Goal: Transaction & Acquisition: Download file/media

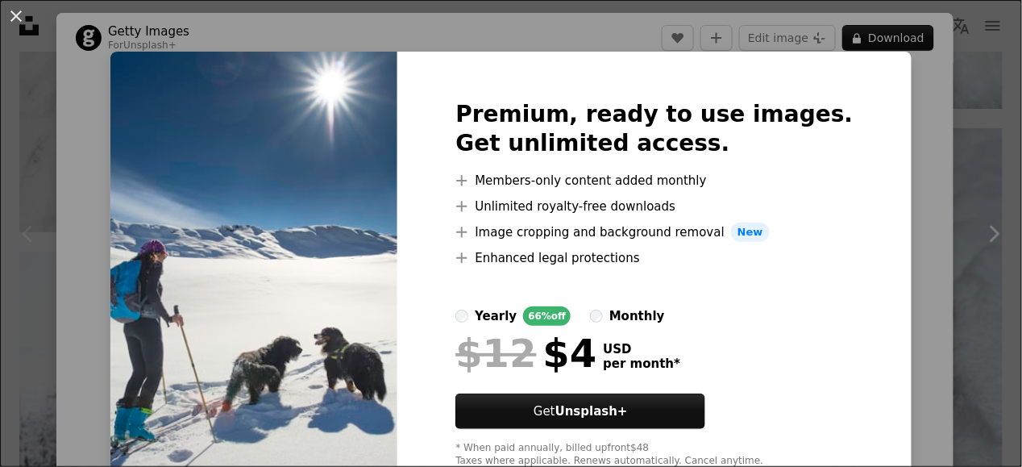
click at [905, 205] on div "An X shape Premium, ready to use images. Get unlimited access. A plus sign Memb…" at bounding box center [511, 233] width 1022 height 467
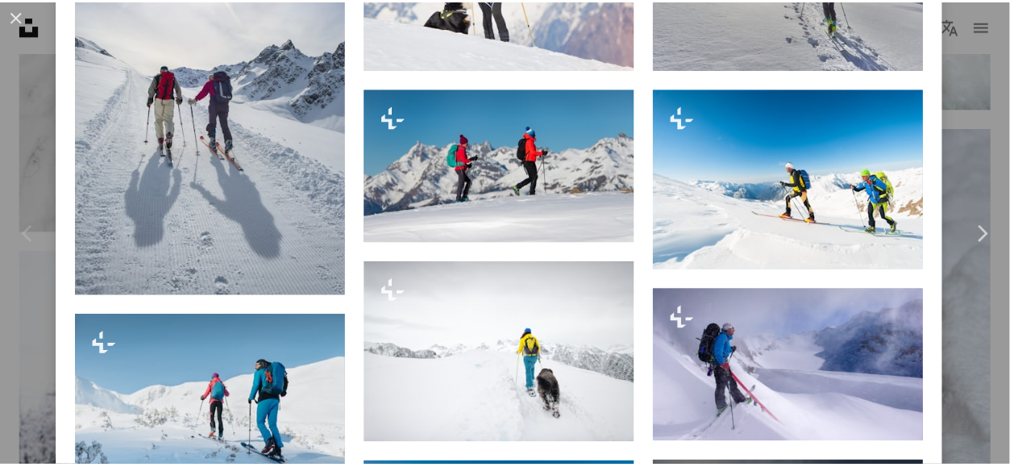
scroll to position [2015, 0]
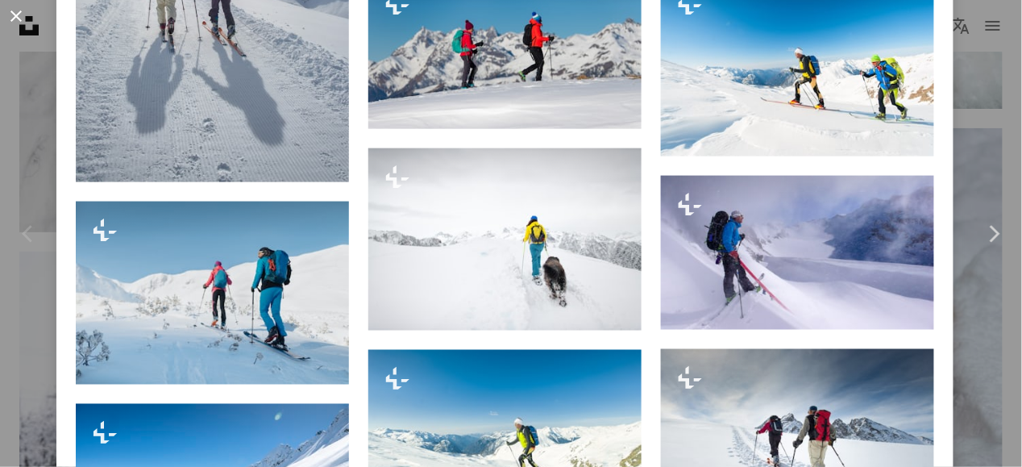
drag, startPoint x: 15, startPoint y: 15, endPoint x: 81, endPoint y: 181, distance: 178.7
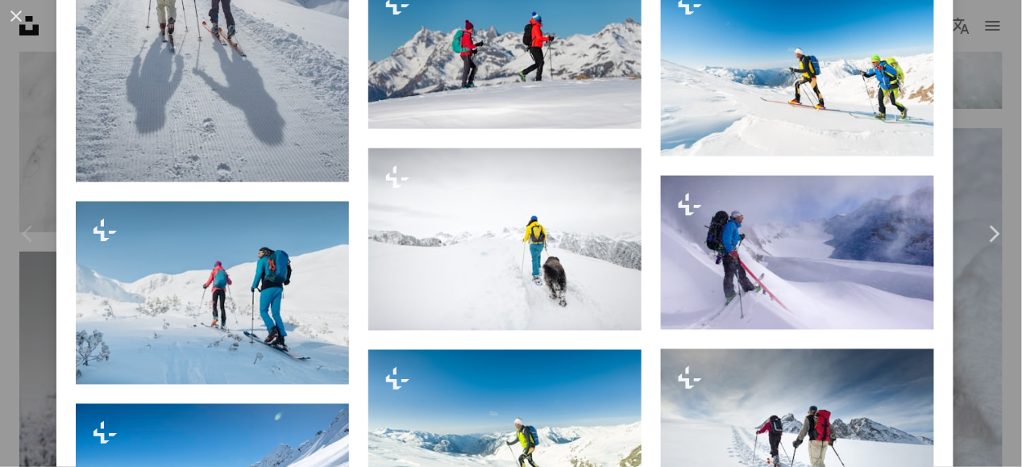
click at [14, 15] on button "An X shape" at bounding box center [15, 15] width 19 height 19
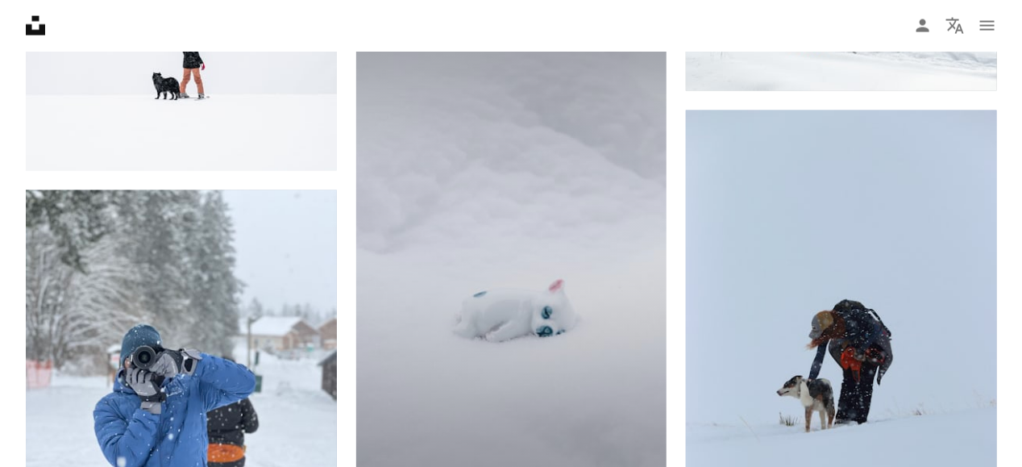
scroll to position [13704, 0]
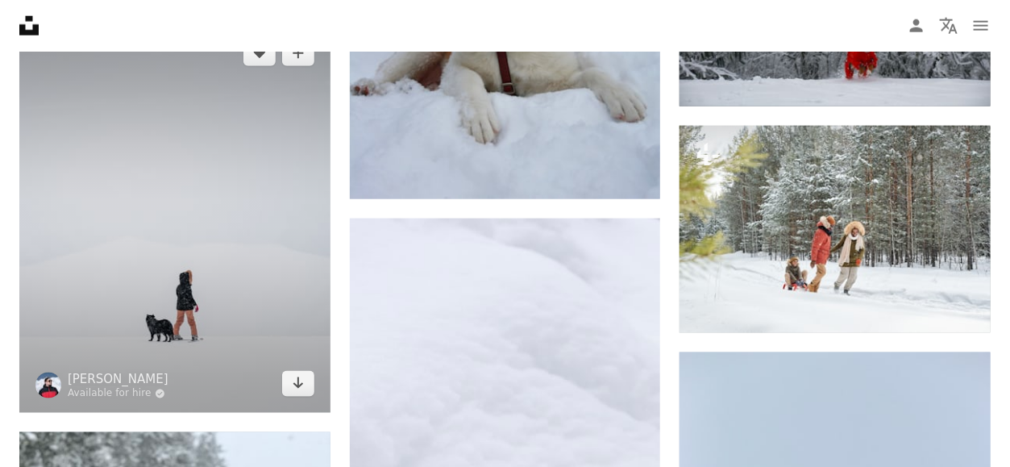
click at [205, 305] on img at bounding box center [174, 218] width 311 height 389
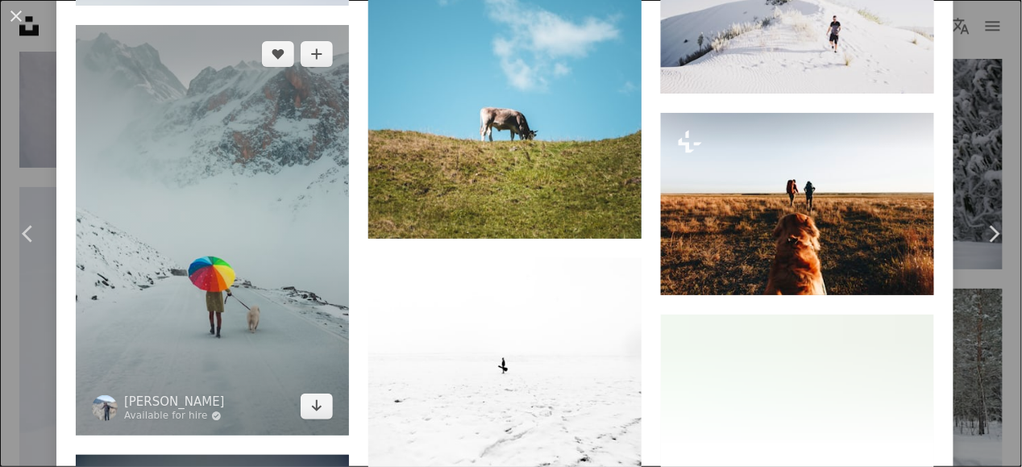
scroll to position [4031, 0]
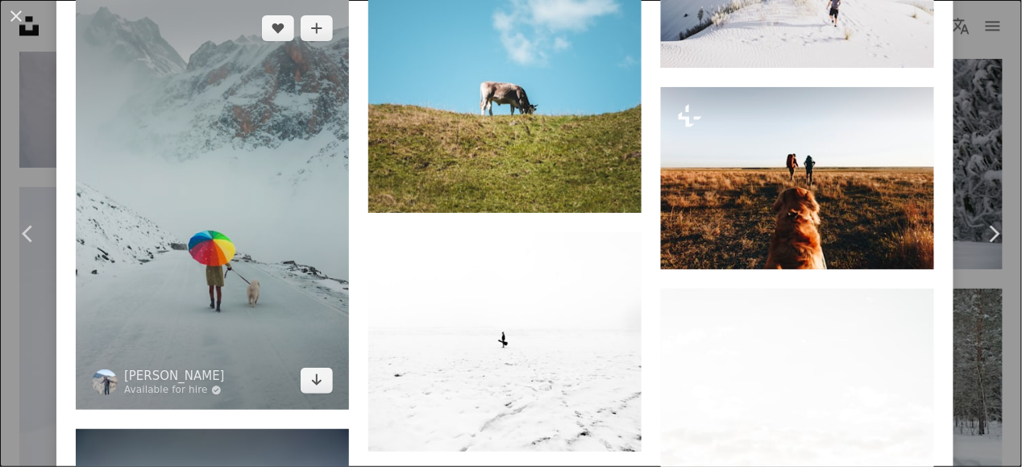
click at [233, 239] on img at bounding box center [212, 204] width 273 height 410
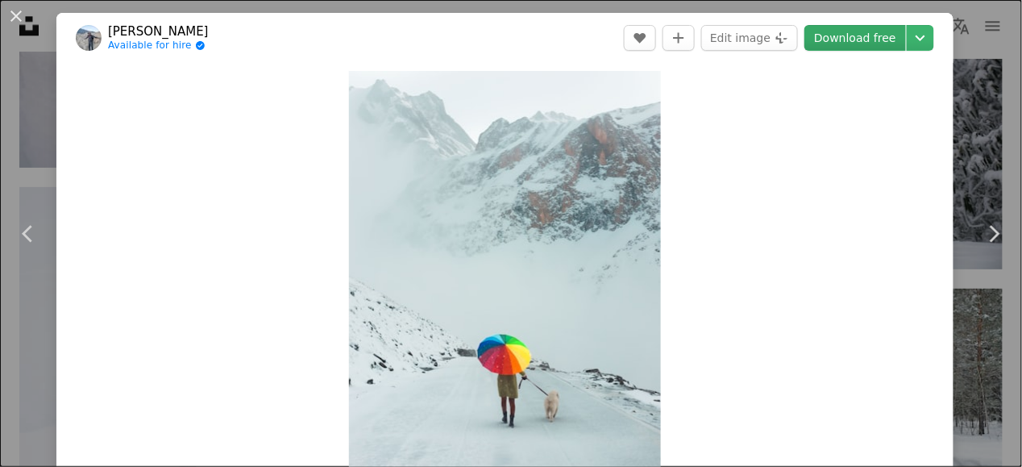
click at [845, 34] on link "Download free" at bounding box center [856, 38] width 102 height 26
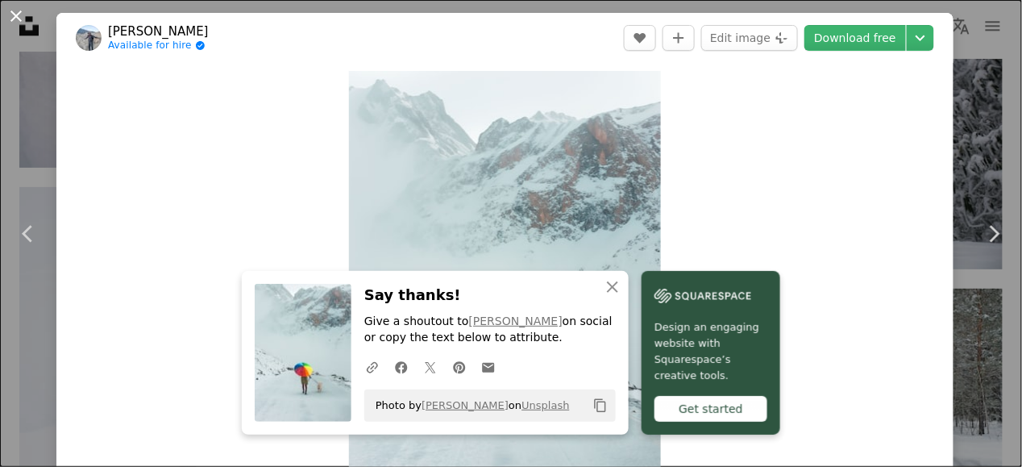
click at [16, 17] on button "An X shape" at bounding box center [15, 15] width 19 height 19
